Goal: Use online tool/utility: Use online tool/utility

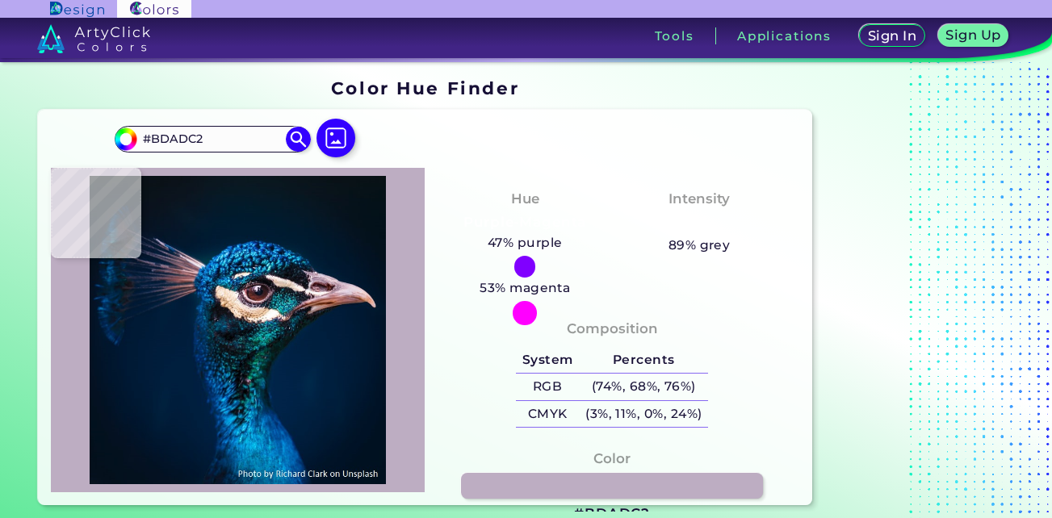
type input "#e5d2e6"
type input "#E5D2E6"
type input "#f7e4f8"
type input "#F7E4F8"
type input "#fce6fa"
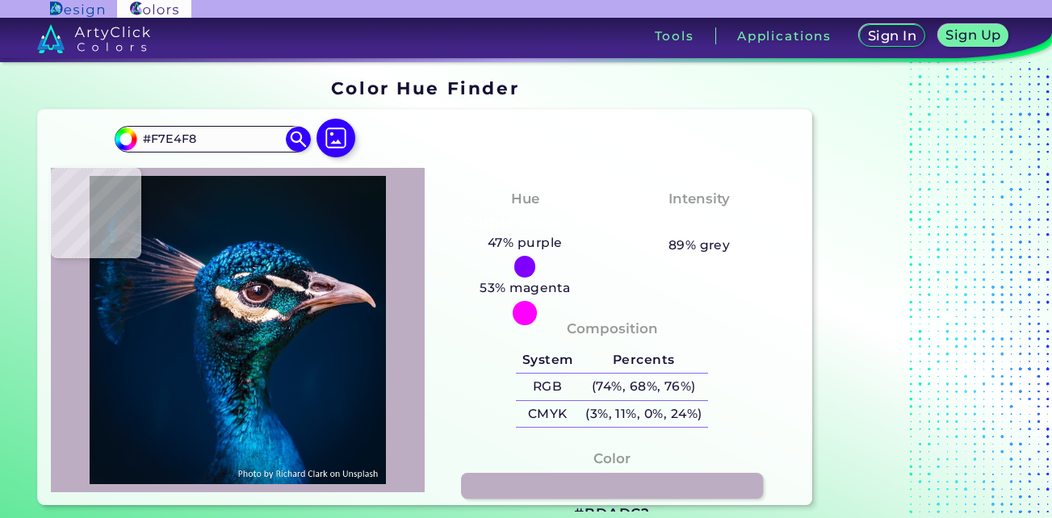
type input "#FCE6FA"
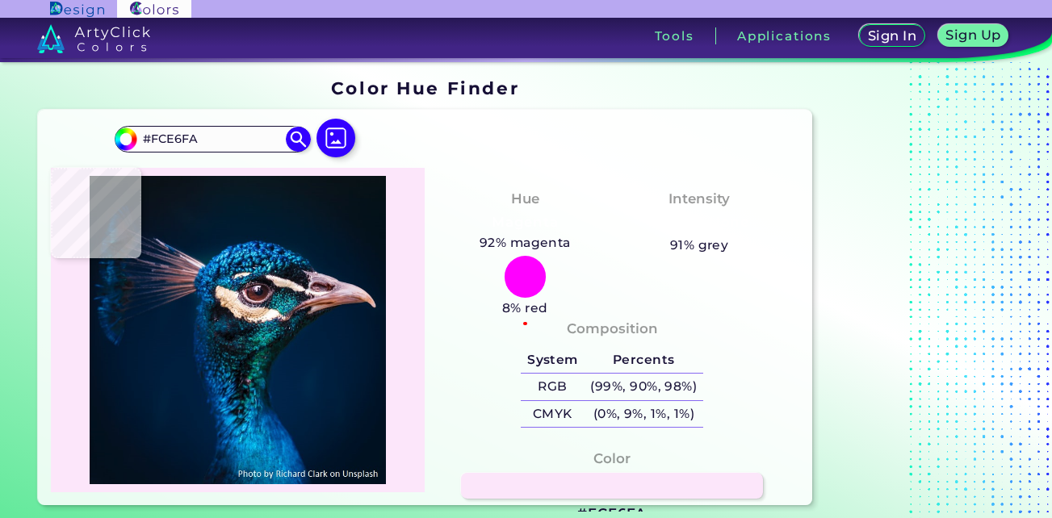
type input "#6e5b6e"
type input "#6E5B6E"
type input "#372a3b"
type input "#372A3B"
type input "#342836"
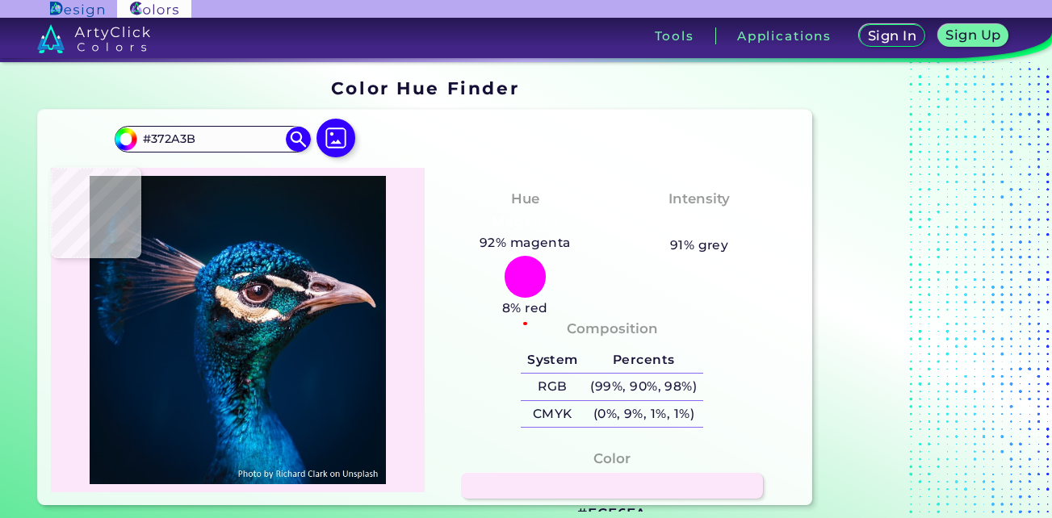
type input "#342836"
type input "#160b15"
type input "#160B15"
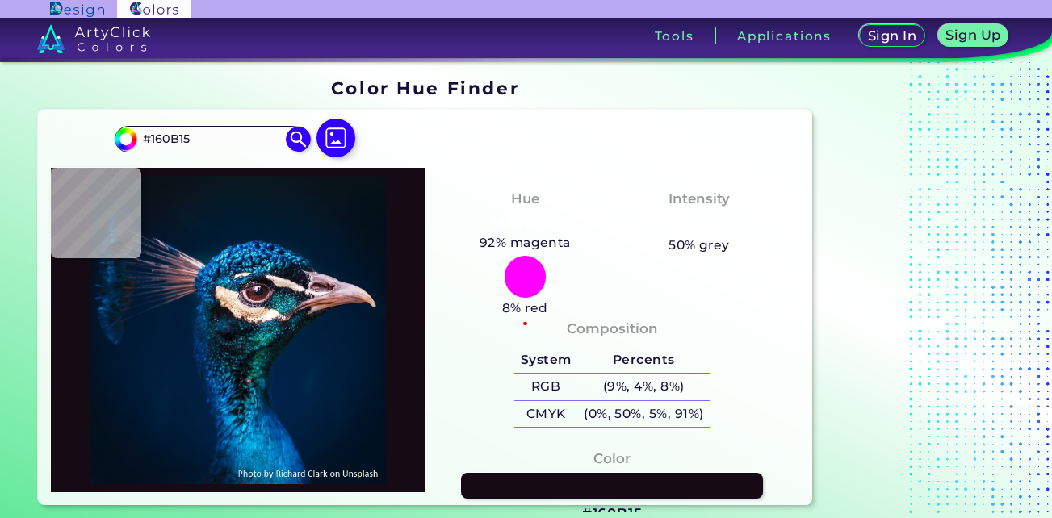
type input "#361d27"
type input "#361D27"
type input "#3b1f26"
type input "#3B1F26"
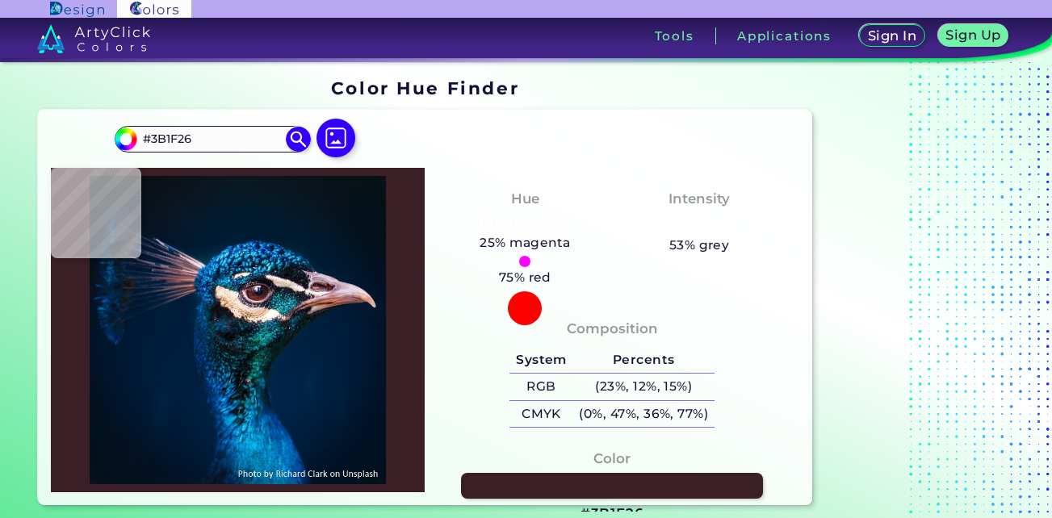
click at [254, 293] on img at bounding box center [238, 330] width 358 height 308
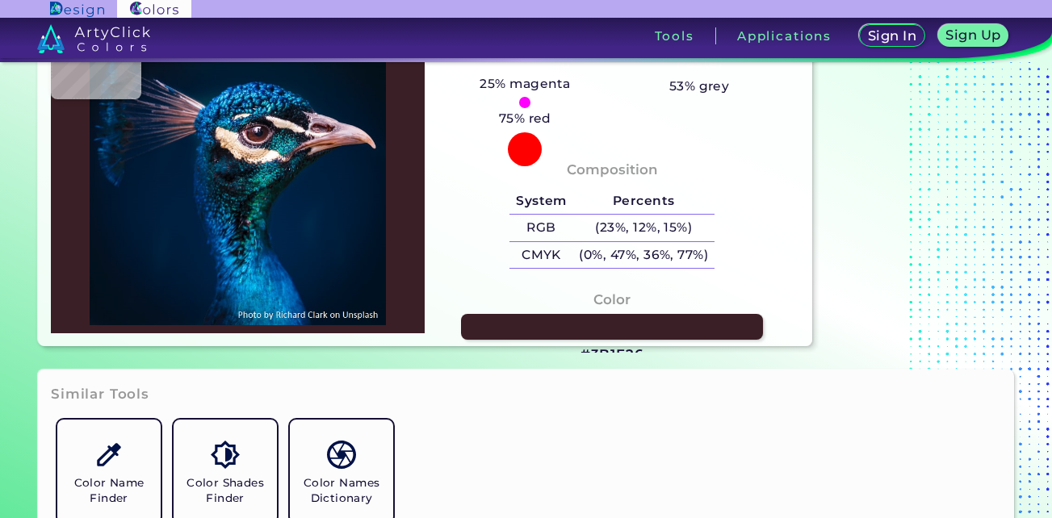
scroll to position [242, 0]
